Goal: Task Accomplishment & Management: Use online tool/utility

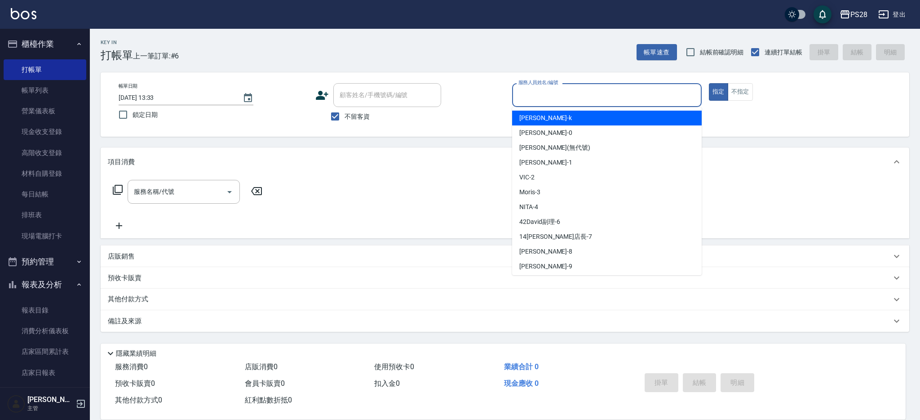
click at [561, 102] on input "服務人員姓名/編號" at bounding box center [606, 95] width 181 height 16
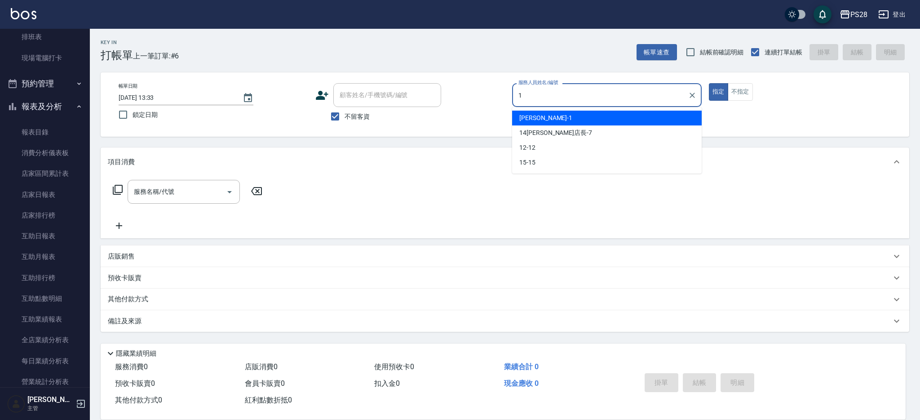
type input "[PERSON_NAME]-1"
type button "true"
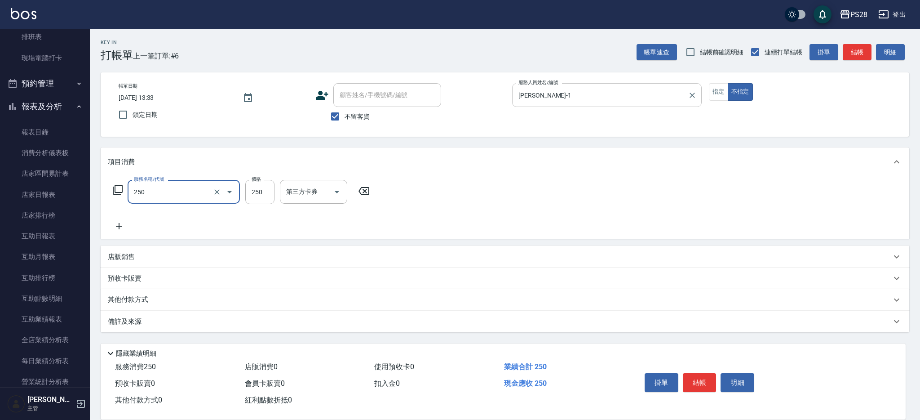
type input "單剪(250)"
click at [261, 193] on input "14" at bounding box center [259, 192] width 29 height 24
type input "149"
click at [705, 375] on button "結帳" at bounding box center [700, 382] width 34 height 19
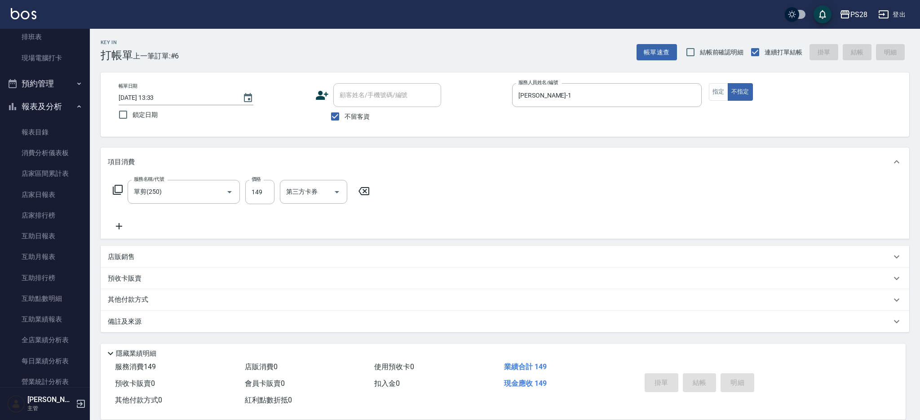
type input "[DATE] 14:16"
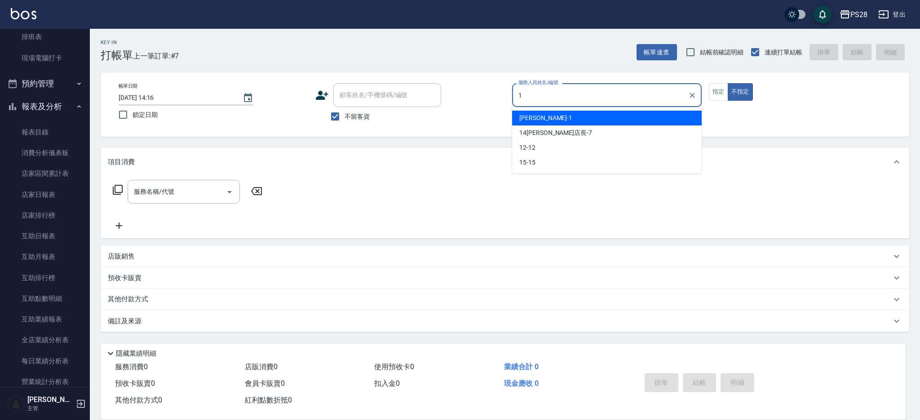
type input "[PERSON_NAME]-1"
type button "false"
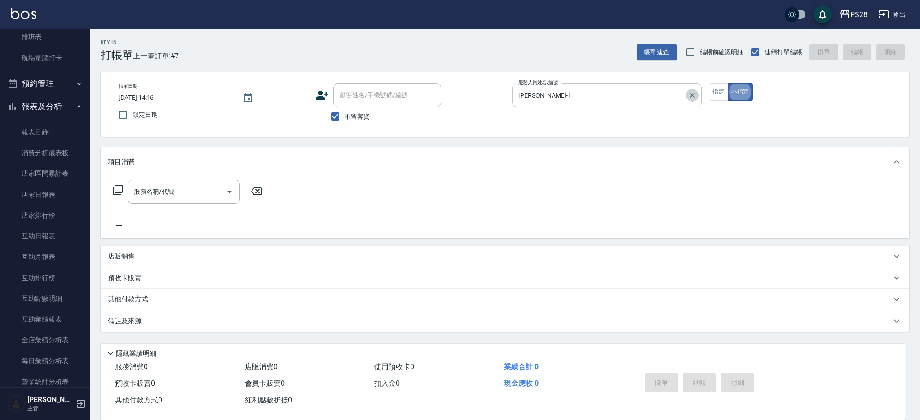
click at [696, 95] on icon "Clear" at bounding box center [692, 95] width 9 height 9
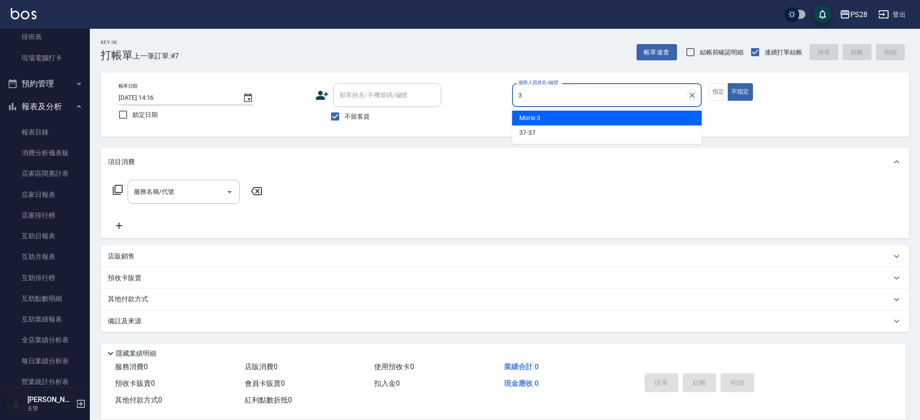
type input "Moris-3"
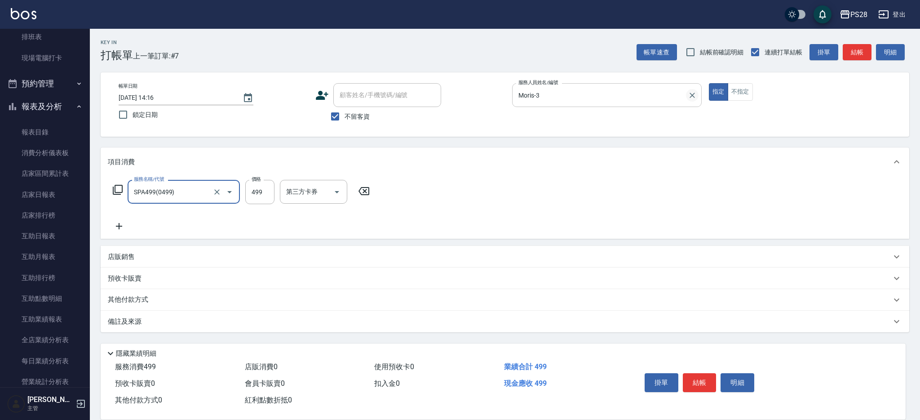
type input "SPA499(0499)"
type input "500"
type input "Moris-3"
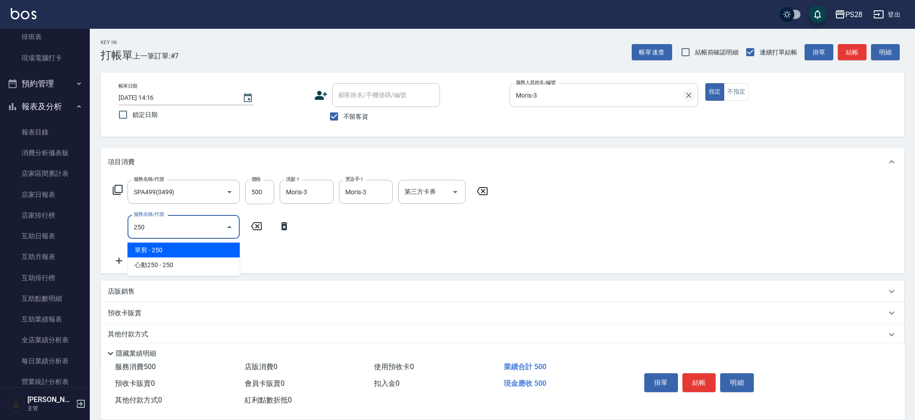
type input "單剪(250)"
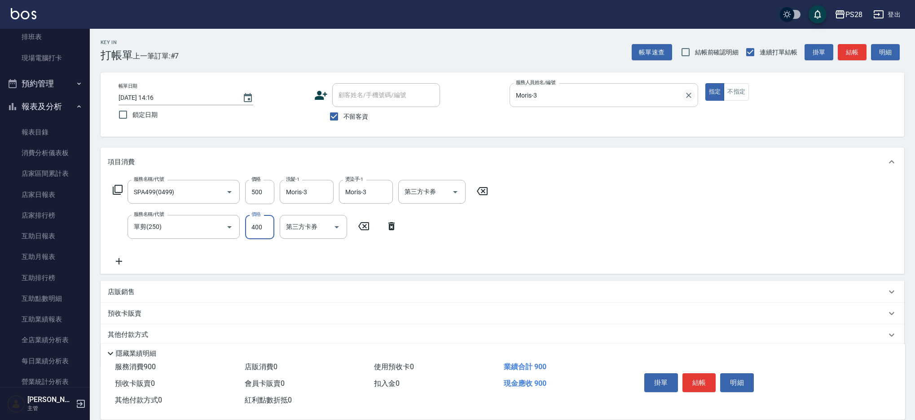
type input "400"
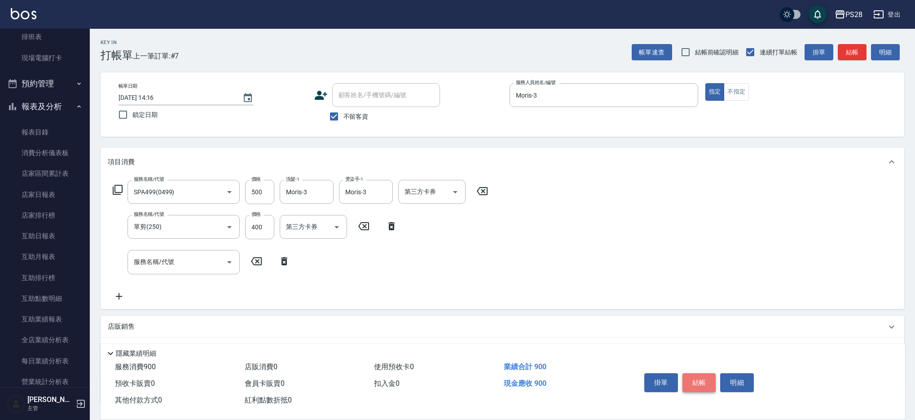
click at [699, 374] on button "結帳" at bounding box center [700, 382] width 34 height 19
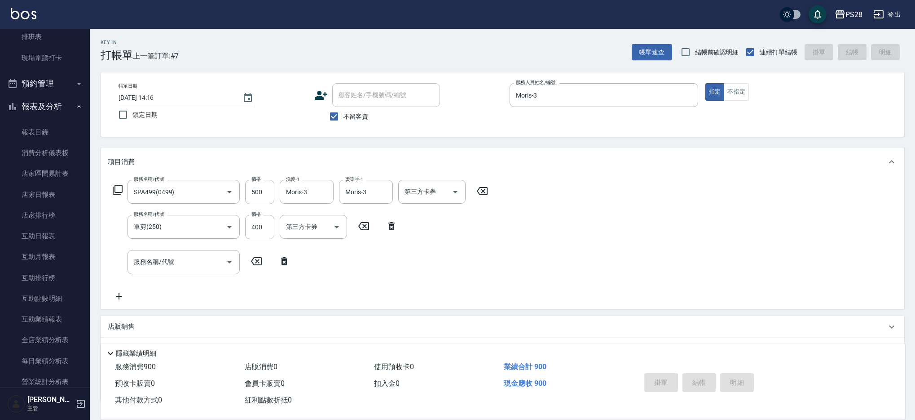
type input "[DATE] 14:18"
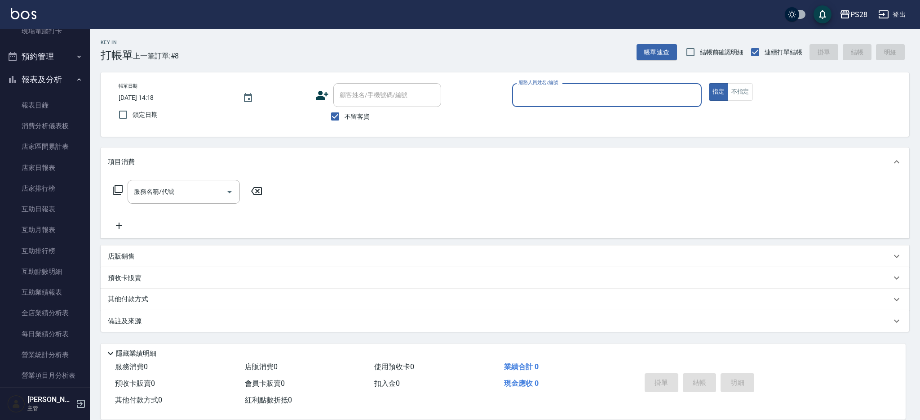
scroll to position [191, 0]
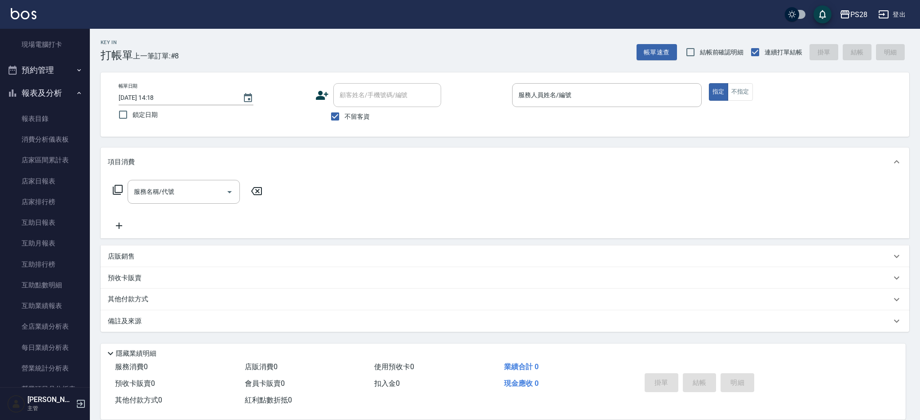
click at [663, 115] on p at bounding box center [607, 111] width 190 height 9
click at [662, 101] on input "服務人員姓名/編號" at bounding box center [606, 95] width 181 height 16
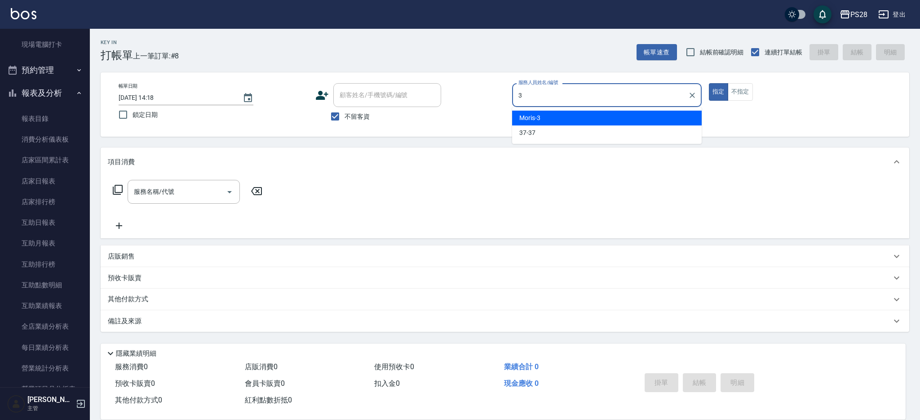
type input "Moris-3"
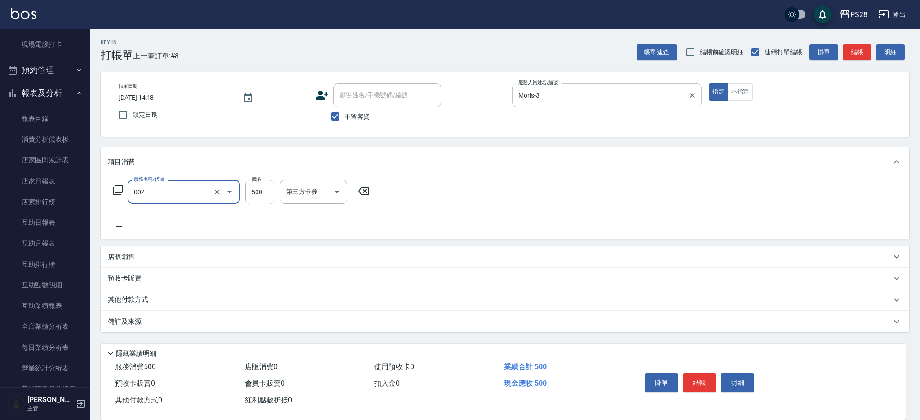
type input "洗剪D(002)"
type input "550"
type input "Moris-3"
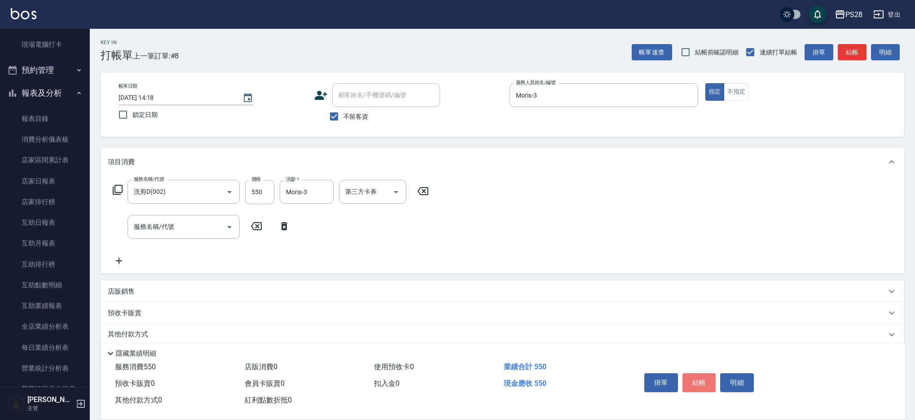
click at [702, 376] on button "結帳" at bounding box center [700, 382] width 34 height 19
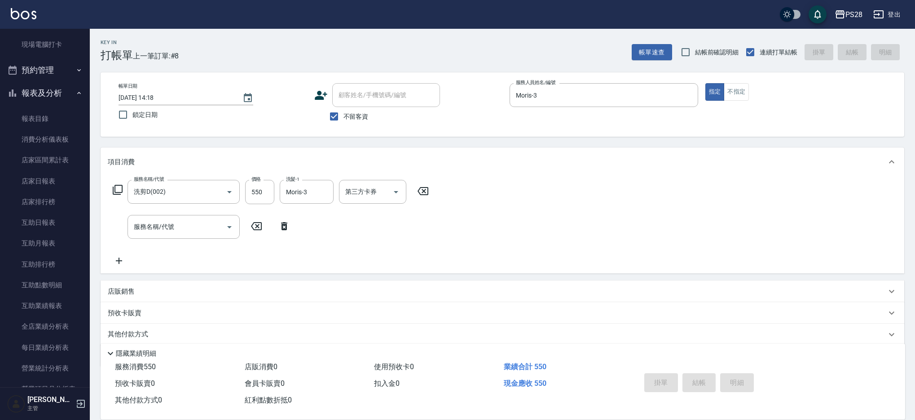
type input "[DATE] 14:28"
